Goal: Task Accomplishment & Management: Use online tool/utility

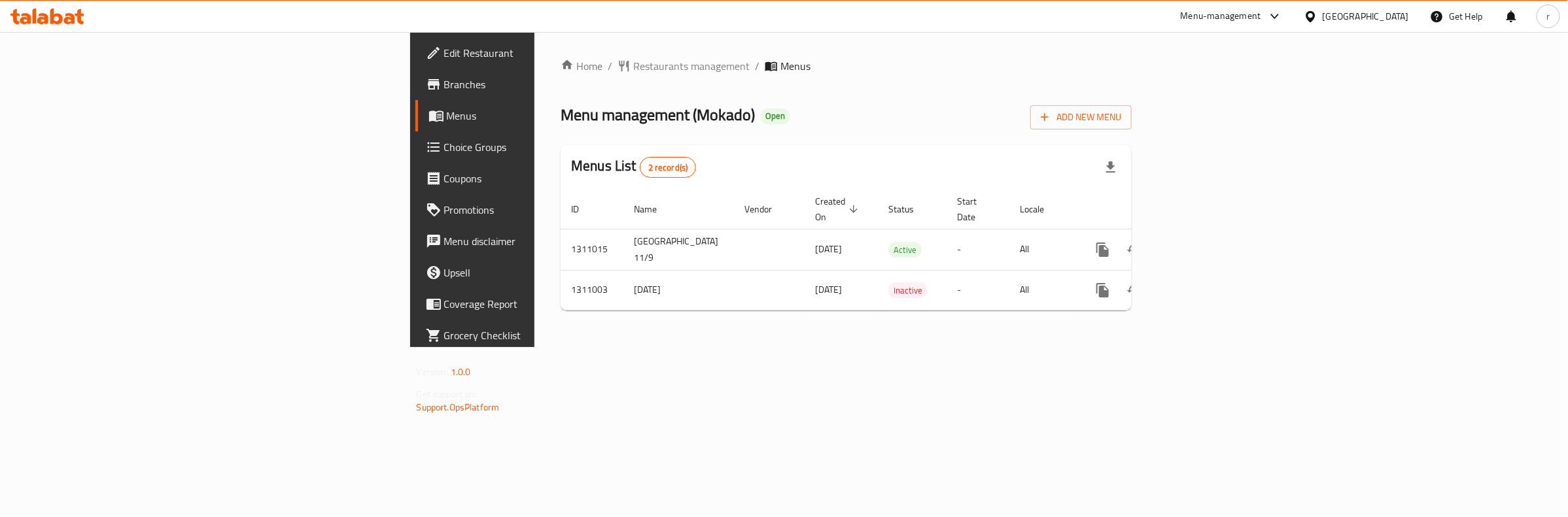
click at [444, 142] on span "Choice Groups" at bounding box center [553, 147] width 217 height 16
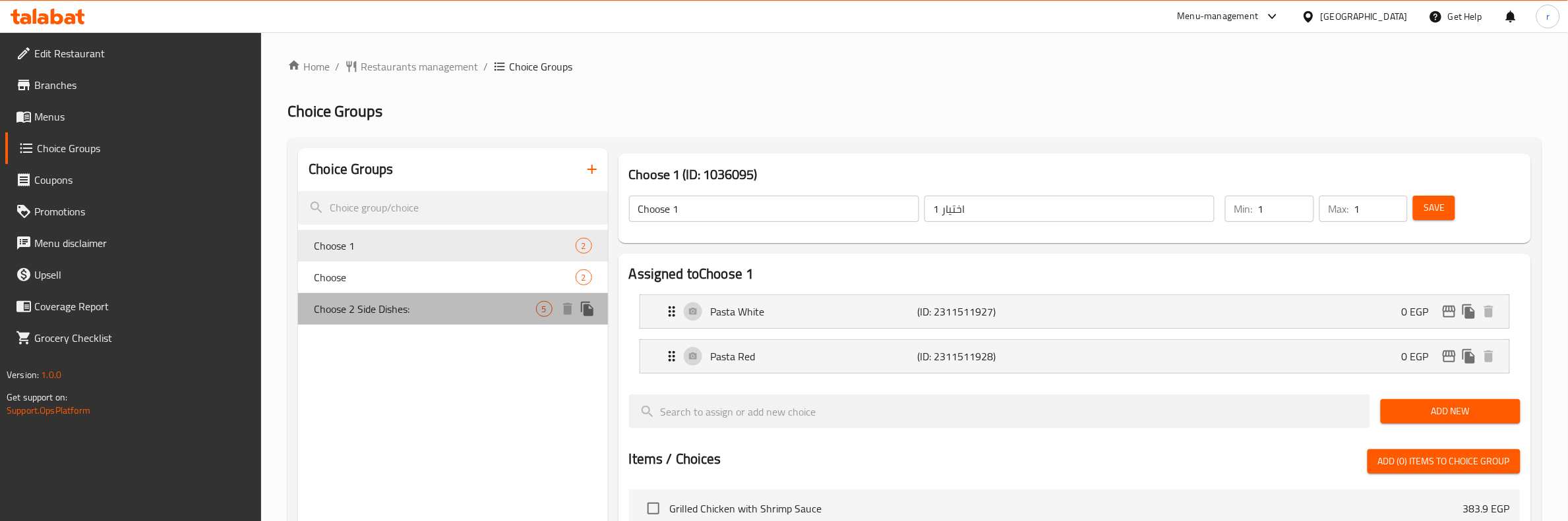
click at [394, 310] on span "Choose 2 Side Dishes:" at bounding box center [424, 309] width 221 height 16
type input "Choose 2 Side Dishes:"
type input "اختار 2 طبق جانبى:"
type input "2"
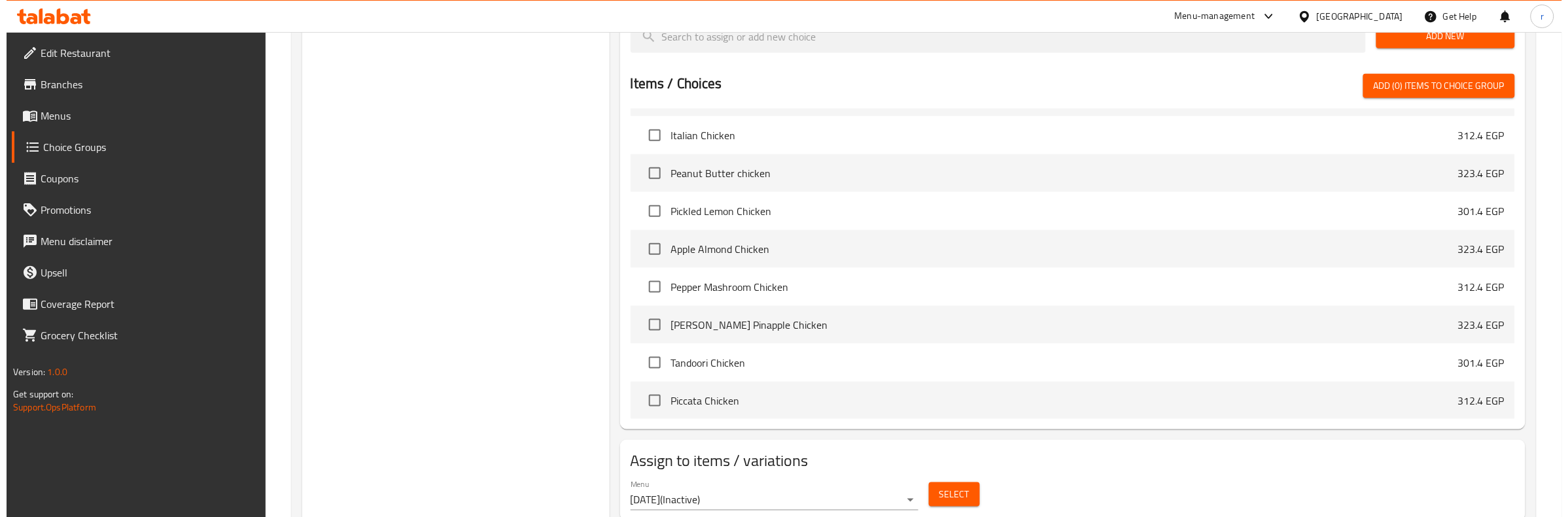
scroll to position [553, 0]
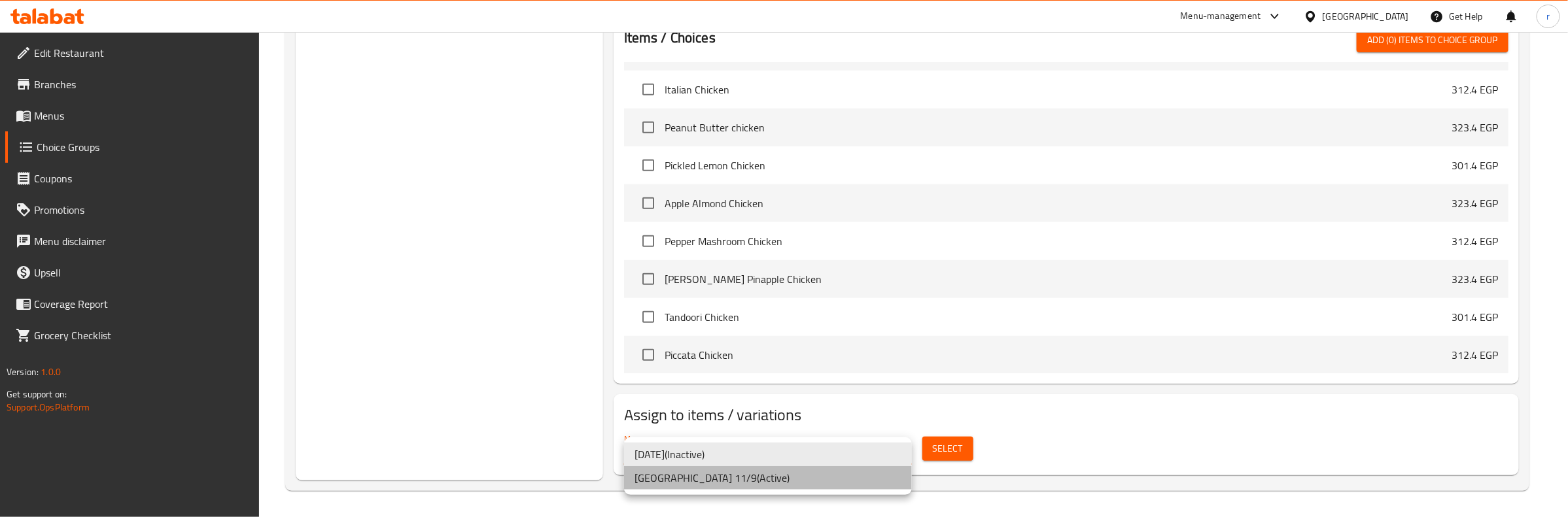
click at [731, 482] on li "[GEOGRAPHIC_DATA] 11/9 ( Active )" at bounding box center [768, 478] width 288 height 24
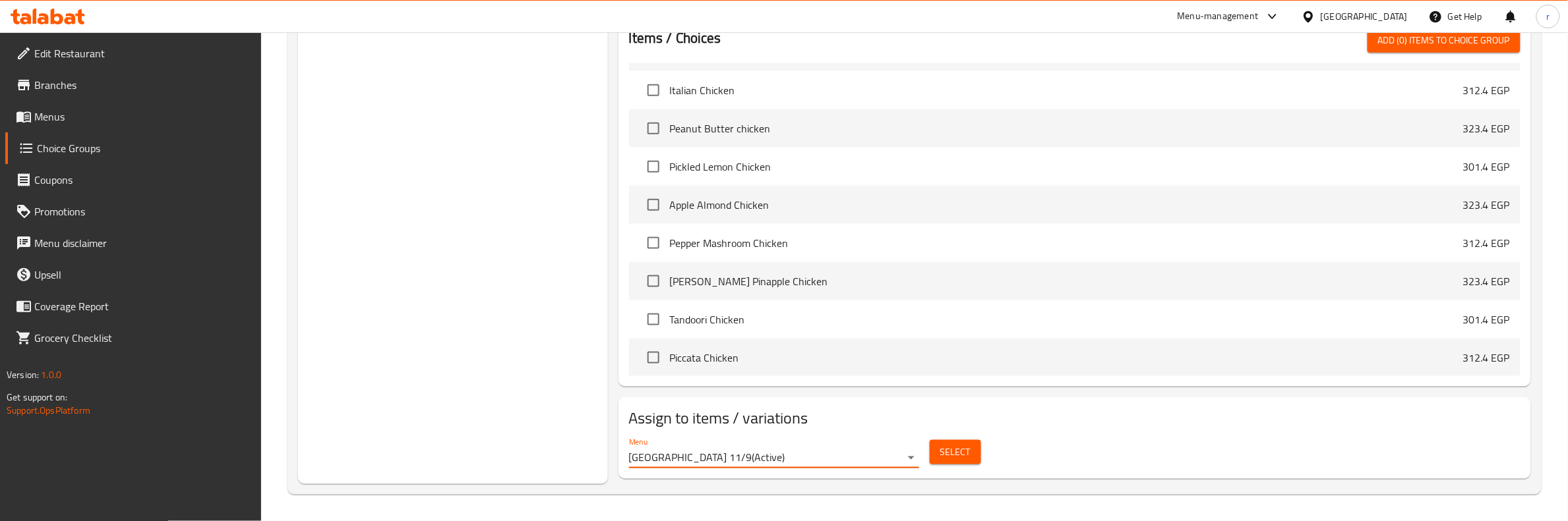
click at [973, 450] on button "Select" at bounding box center [955, 452] width 51 height 24
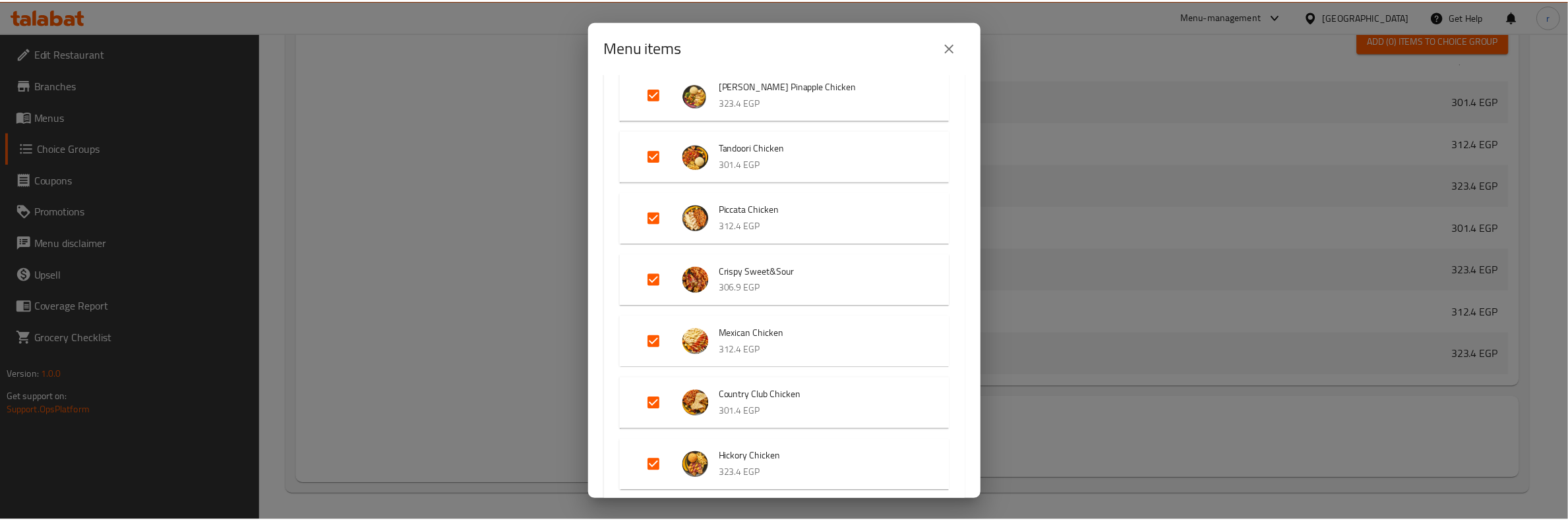
scroll to position [988, 0]
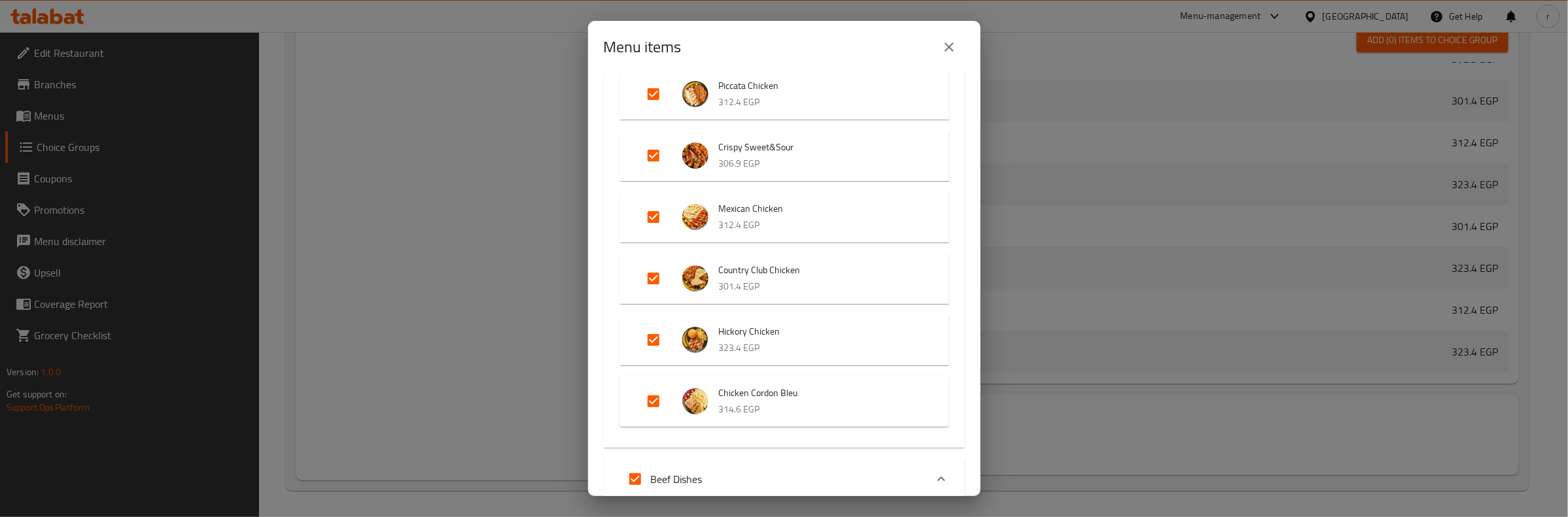
click at [497, 327] on div "Menu items 33 / 417 items selected ​ Mokado Dishes Grilled Chicken with Shrimp …" at bounding box center [784, 258] width 1568 height 517
click at [937, 40] on button "close" at bounding box center [948, 46] width 31 height 31
